Goal: Navigation & Orientation: Find specific page/section

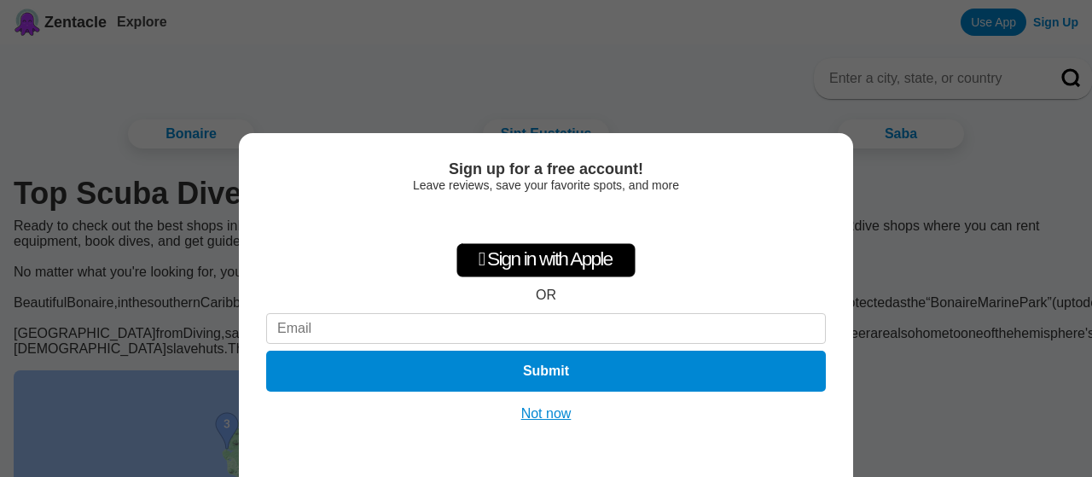
click at [253, 89] on div "Sign up for a free account! Leave reviews, save your favorite spots, and more …" at bounding box center [546, 238] width 1092 height 477
click at [542, 419] on button "Not now" at bounding box center [546, 413] width 61 height 17
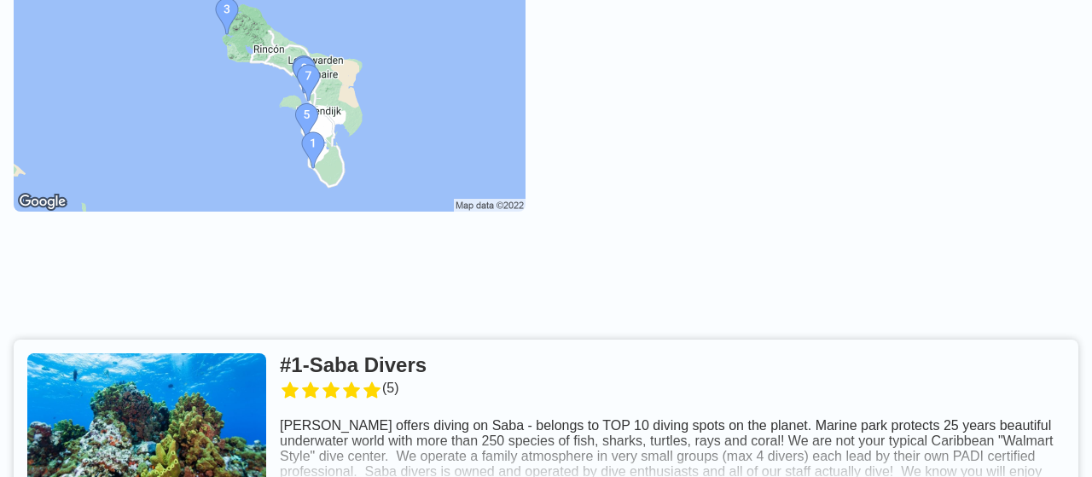
scroll to position [414, 0]
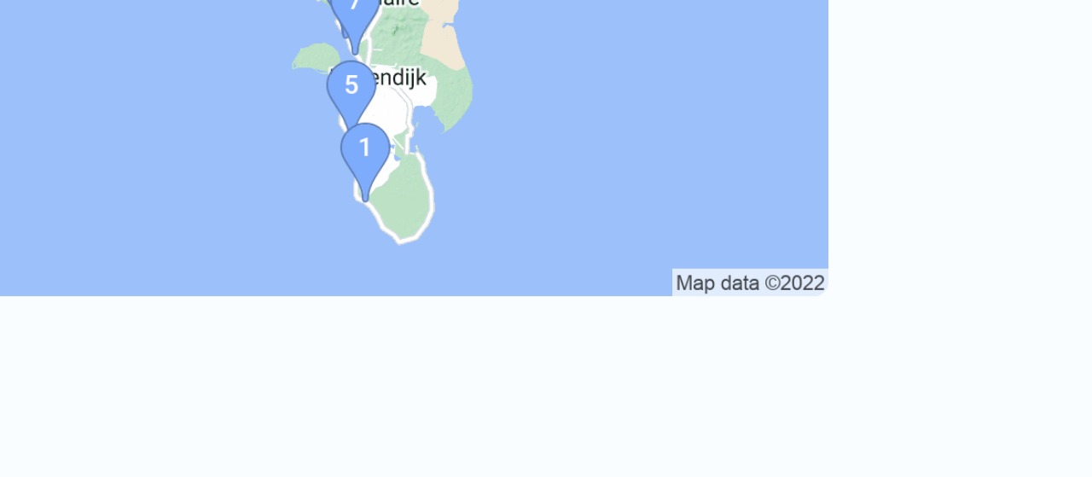
click at [357, 131] on img at bounding box center [270, 84] width 512 height 256
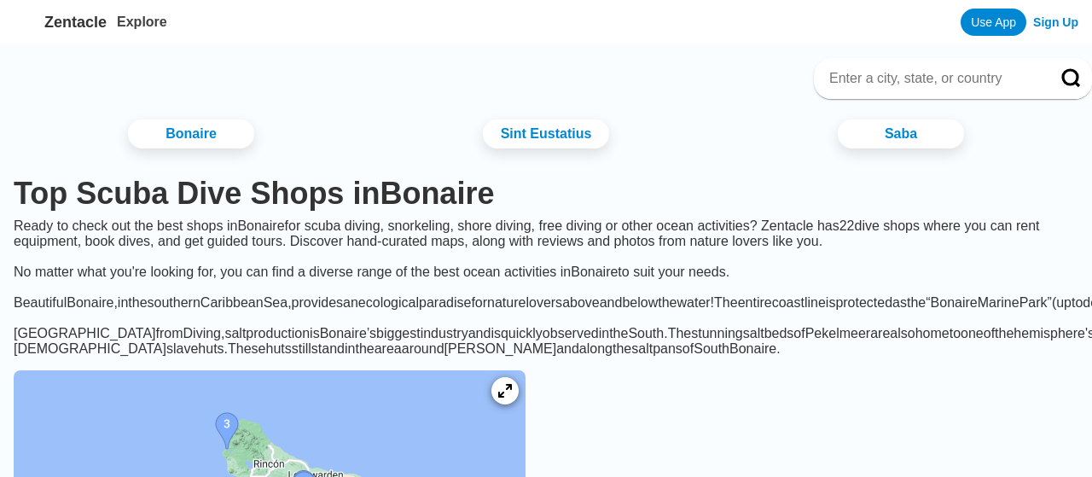
scroll to position [490, 0]
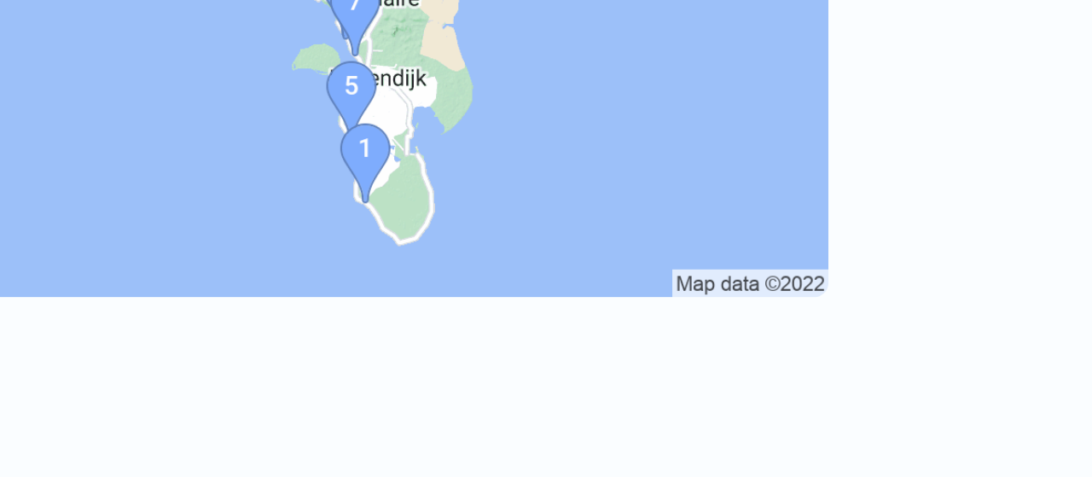
click at [368, 136] on img at bounding box center [270, 9] width 512 height 256
